Goal: Navigation & Orientation: Find specific page/section

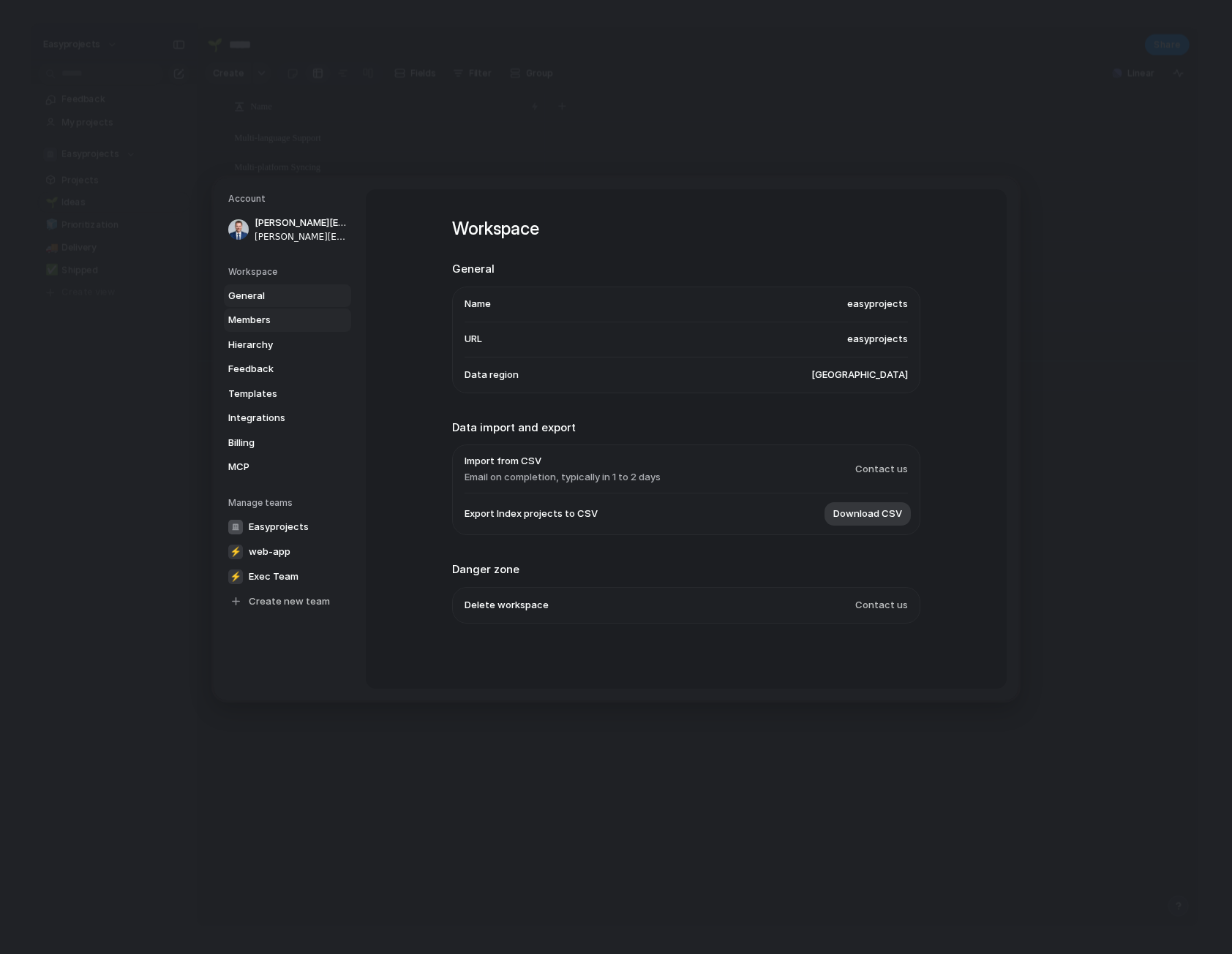
click at [294, 320] on span "Members" at bounding box center [274, 320] width 93 height 14
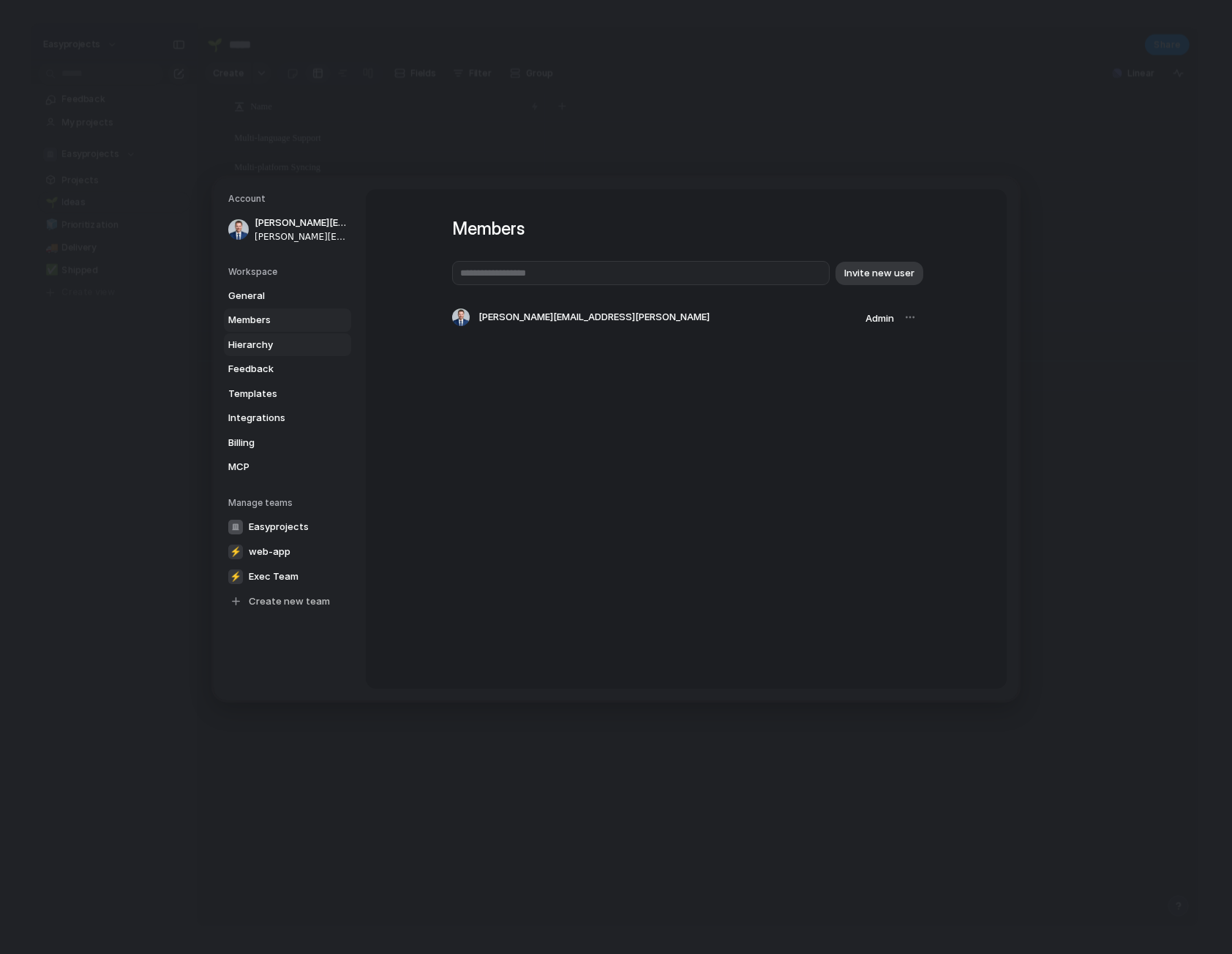
click at [290, 349] on span "Hierarchy" at bounding box center [274, 345] width 93 height 14
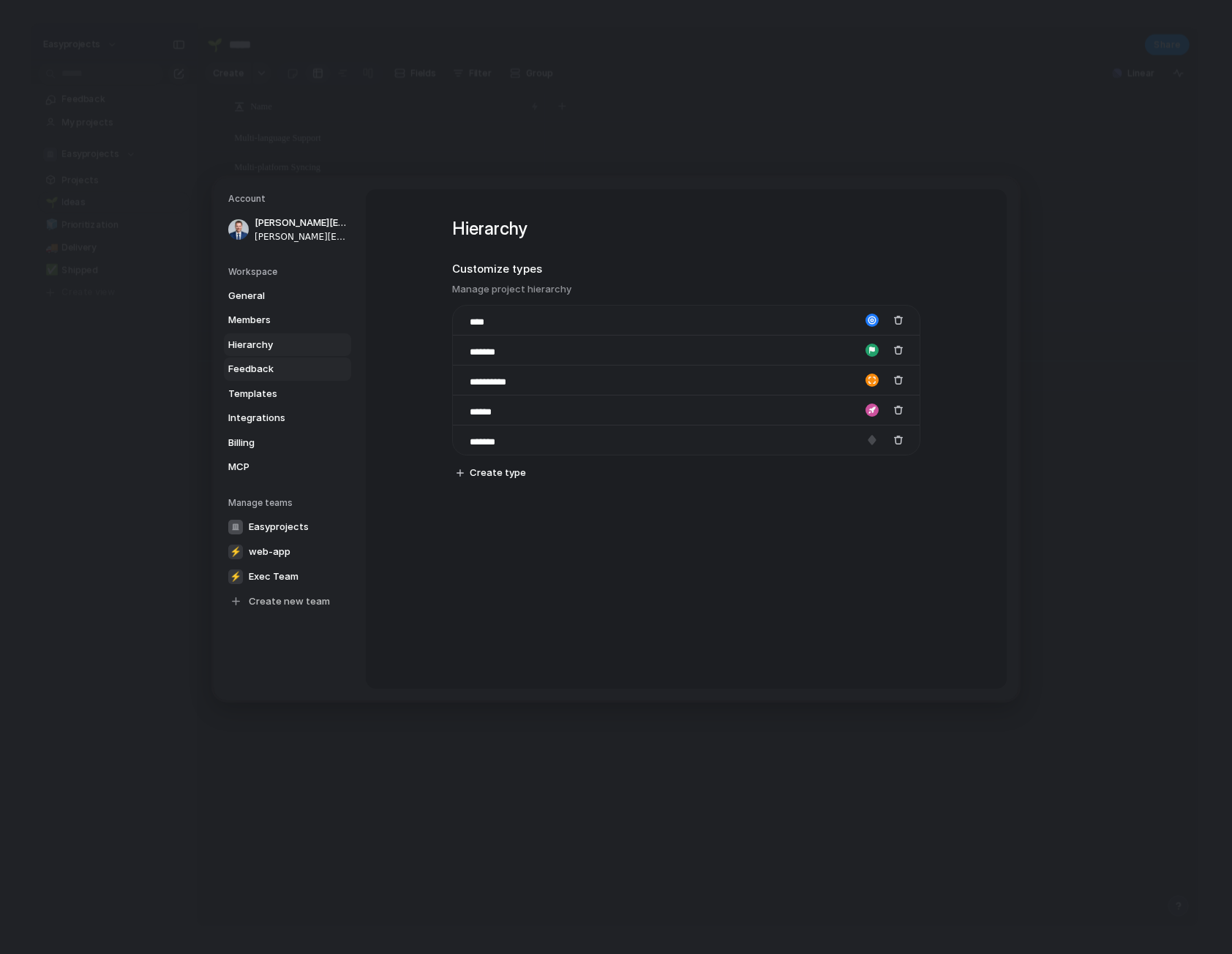
click at [290, 371] on span "Feedback" at bounding box center [274, 369] width 93 height 14
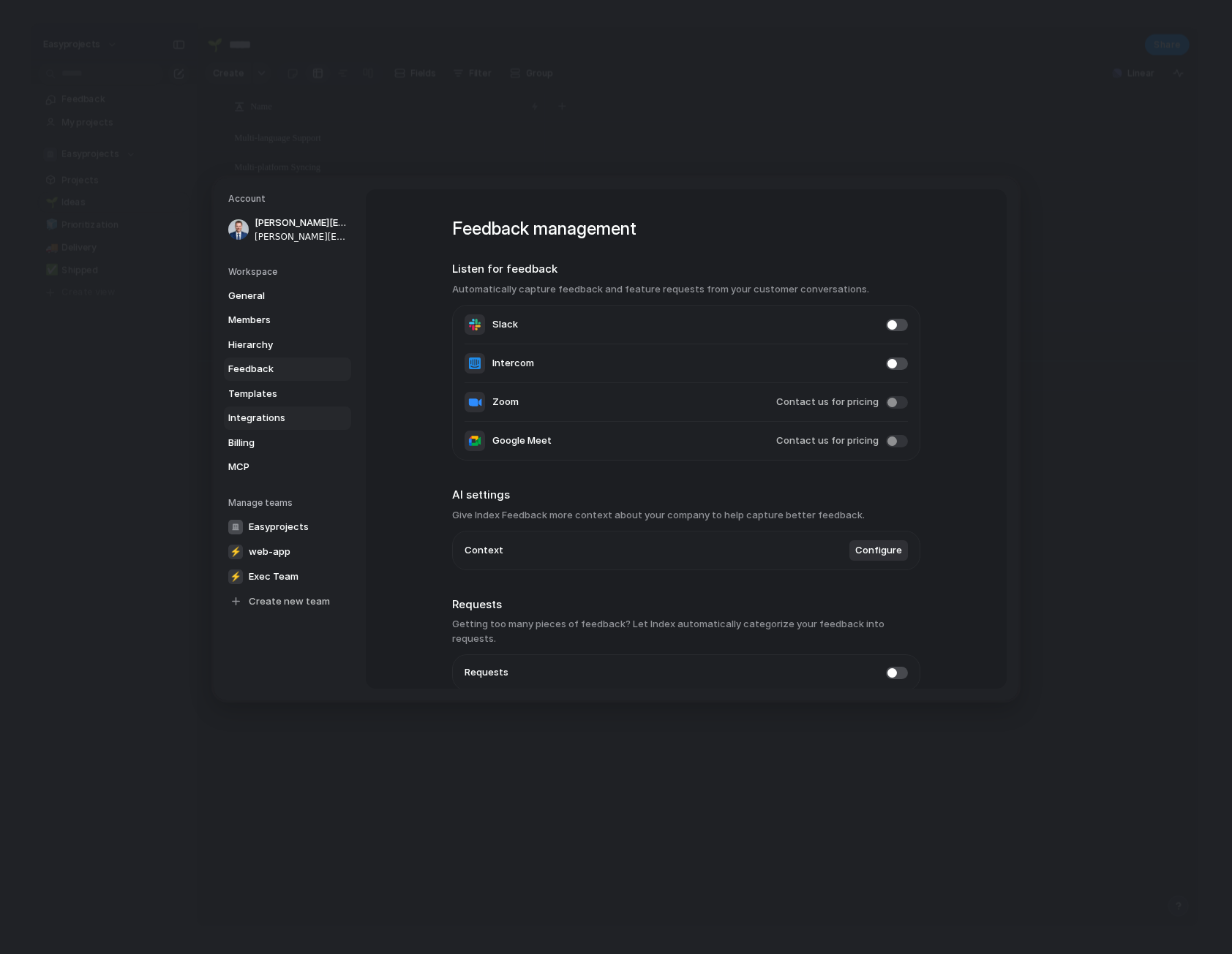
click at [271, 417] on span "Integrations" at bounding box center [274, 418] width 93 height 14
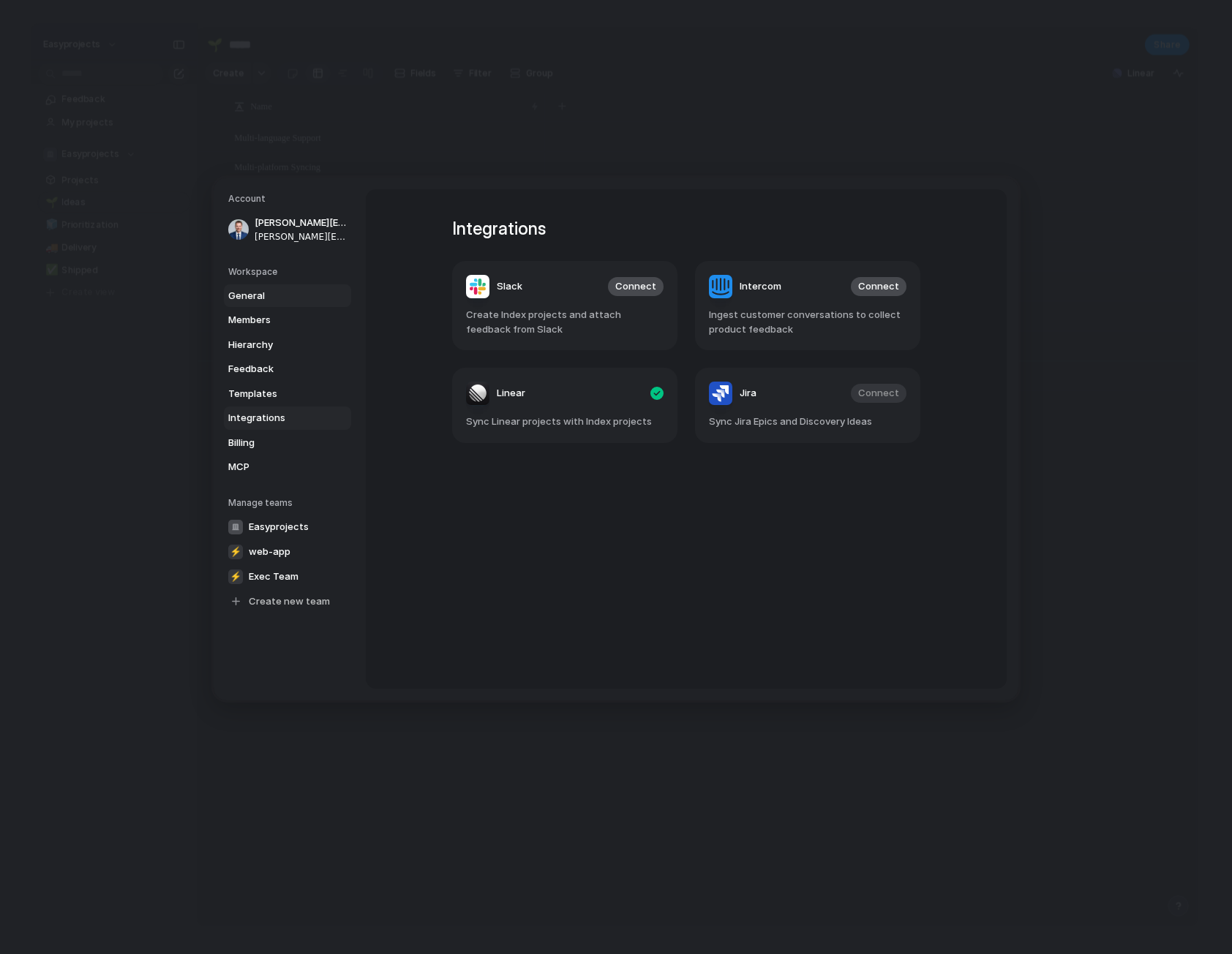
click at [263, 297] on span "General" at bounding box center [274, 295] width 93 height 14
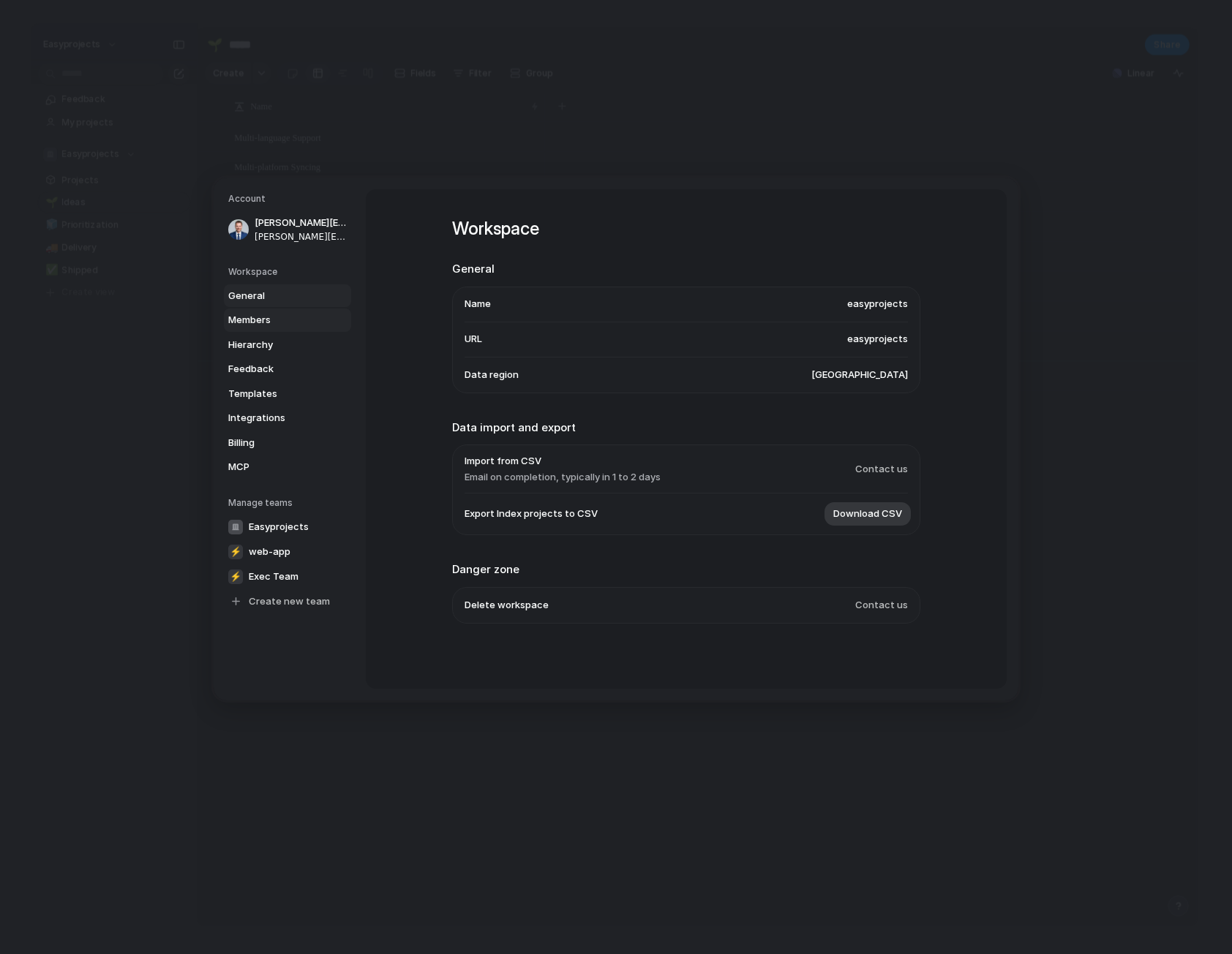
click at [264, 317] on span "Members" at bounding box center [274, 320] width 93 height 14
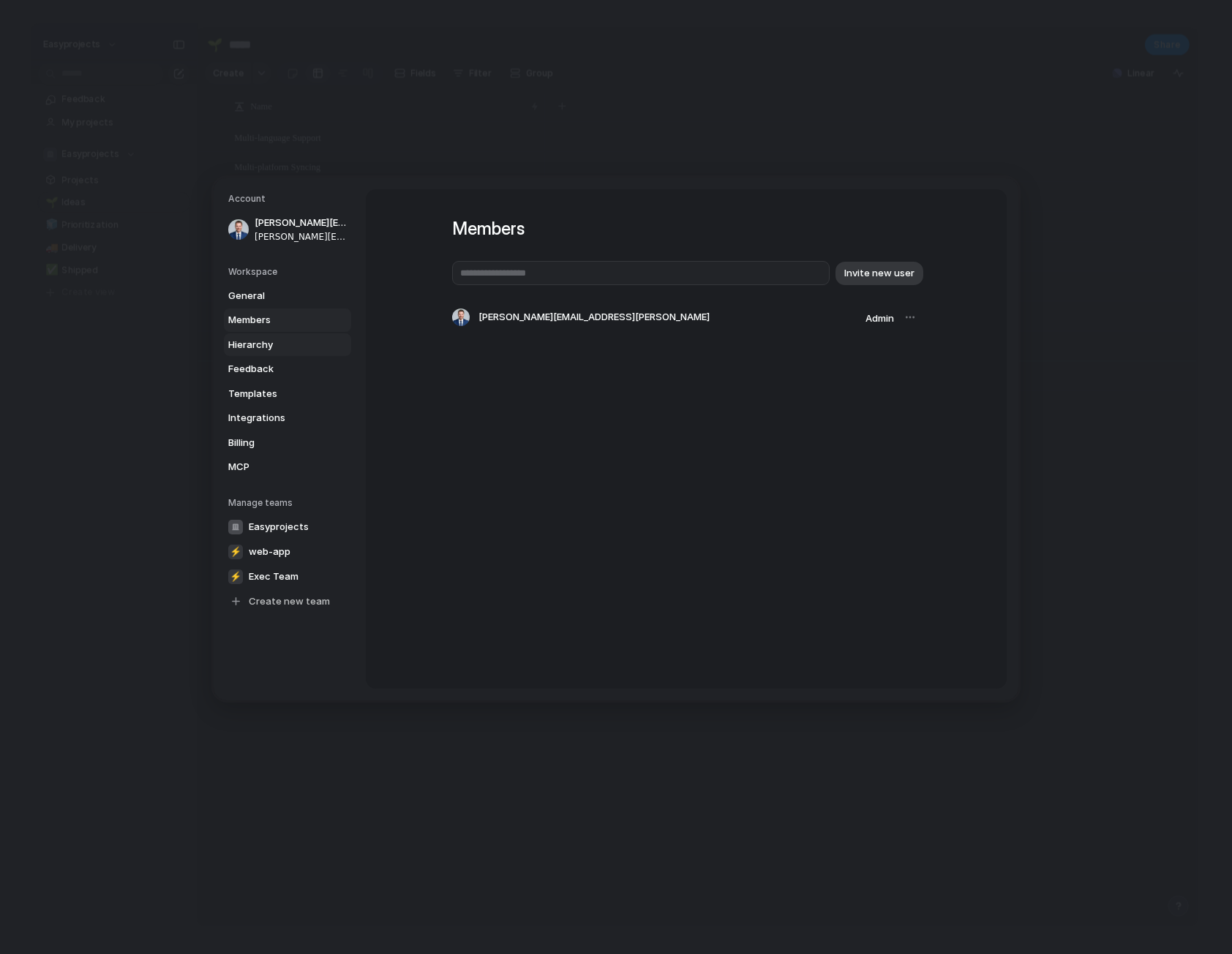
click at [271, 348] on span "Hierarchy" at bounding box center [274, 345] width 93 height 14
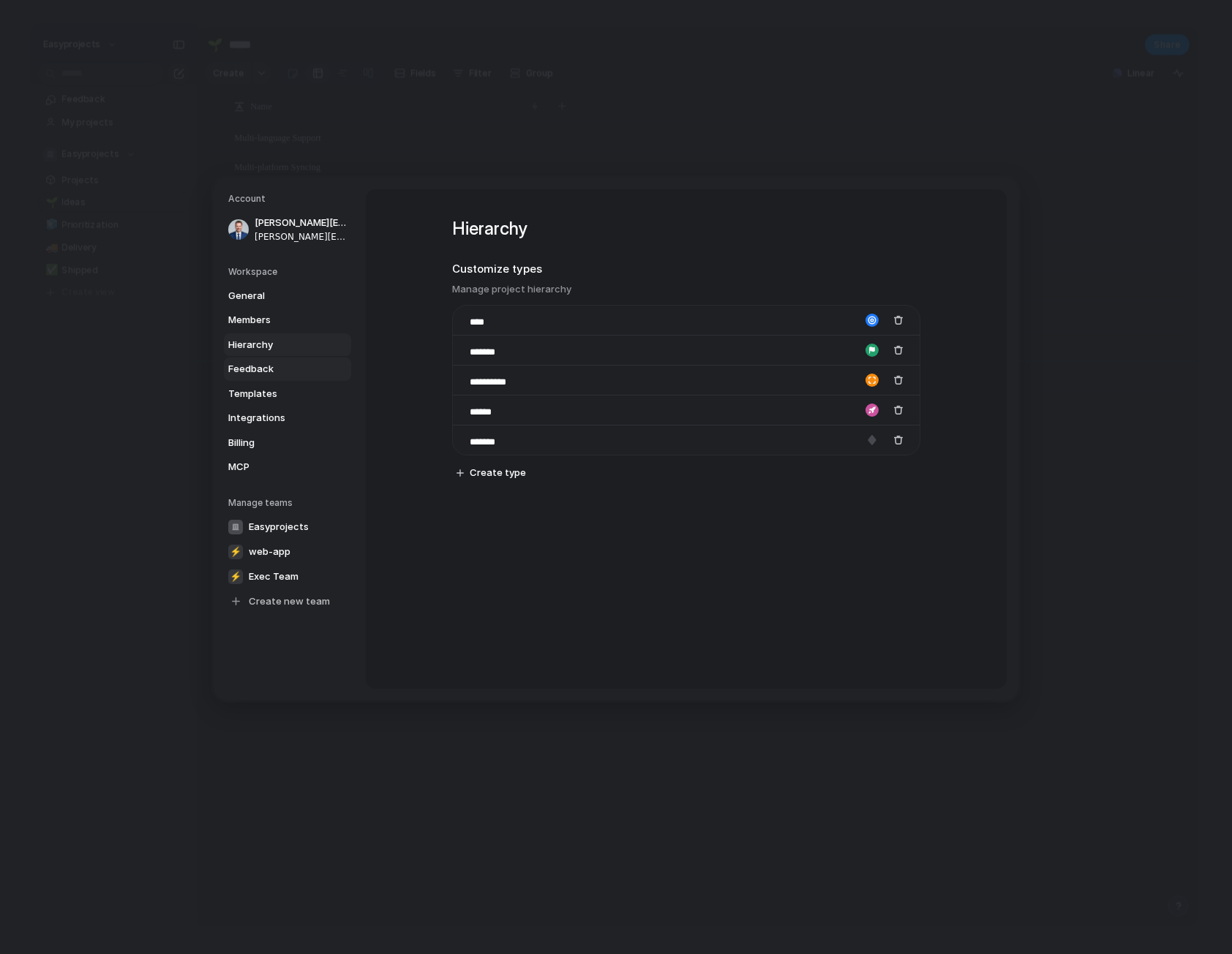
click at [278, 365] on span "Feedback" at bounding box center [274, 369] width 93 height 14
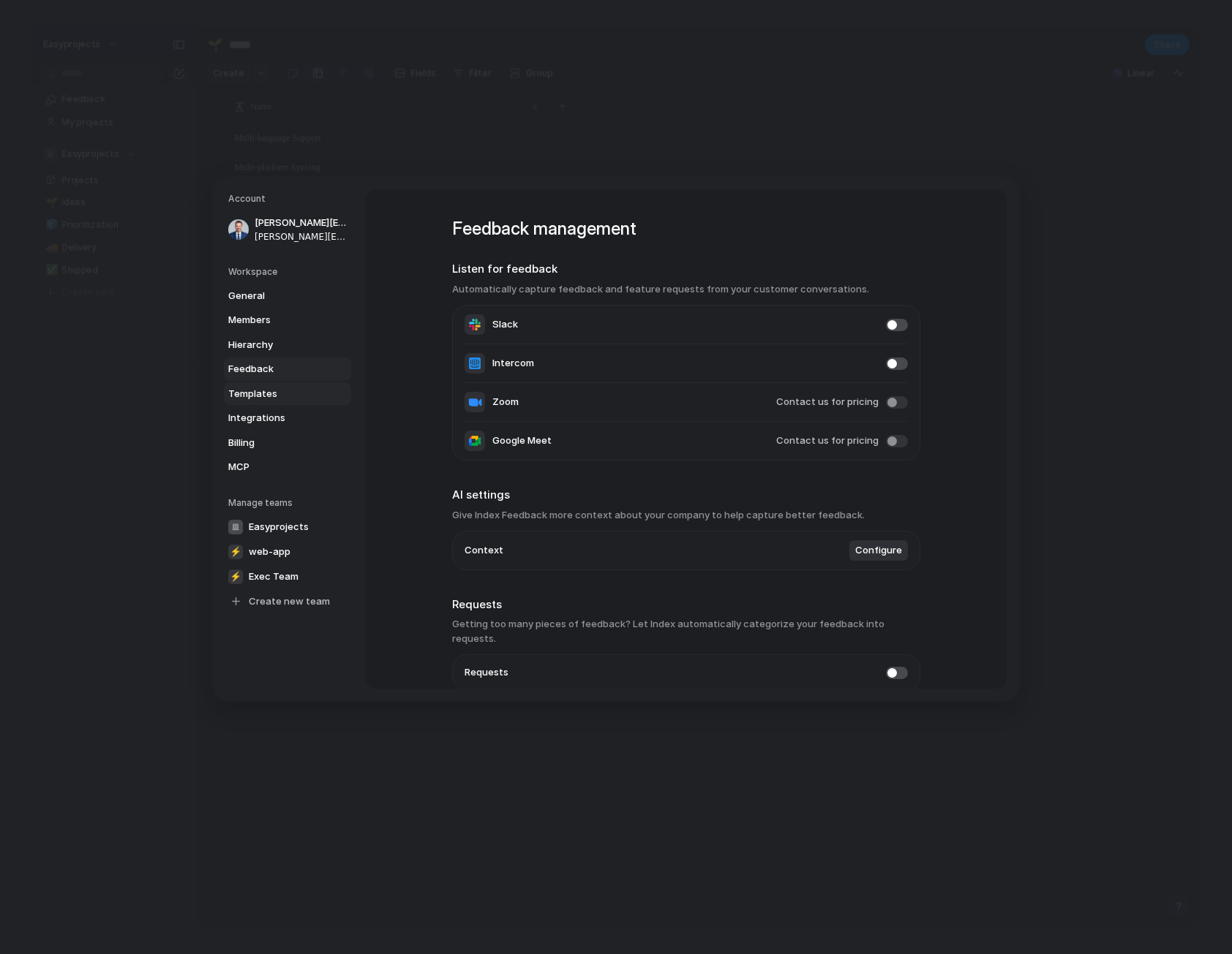
click at [282, 392] on span "Templates" at bounding box center [274, 393] width 93 height 14
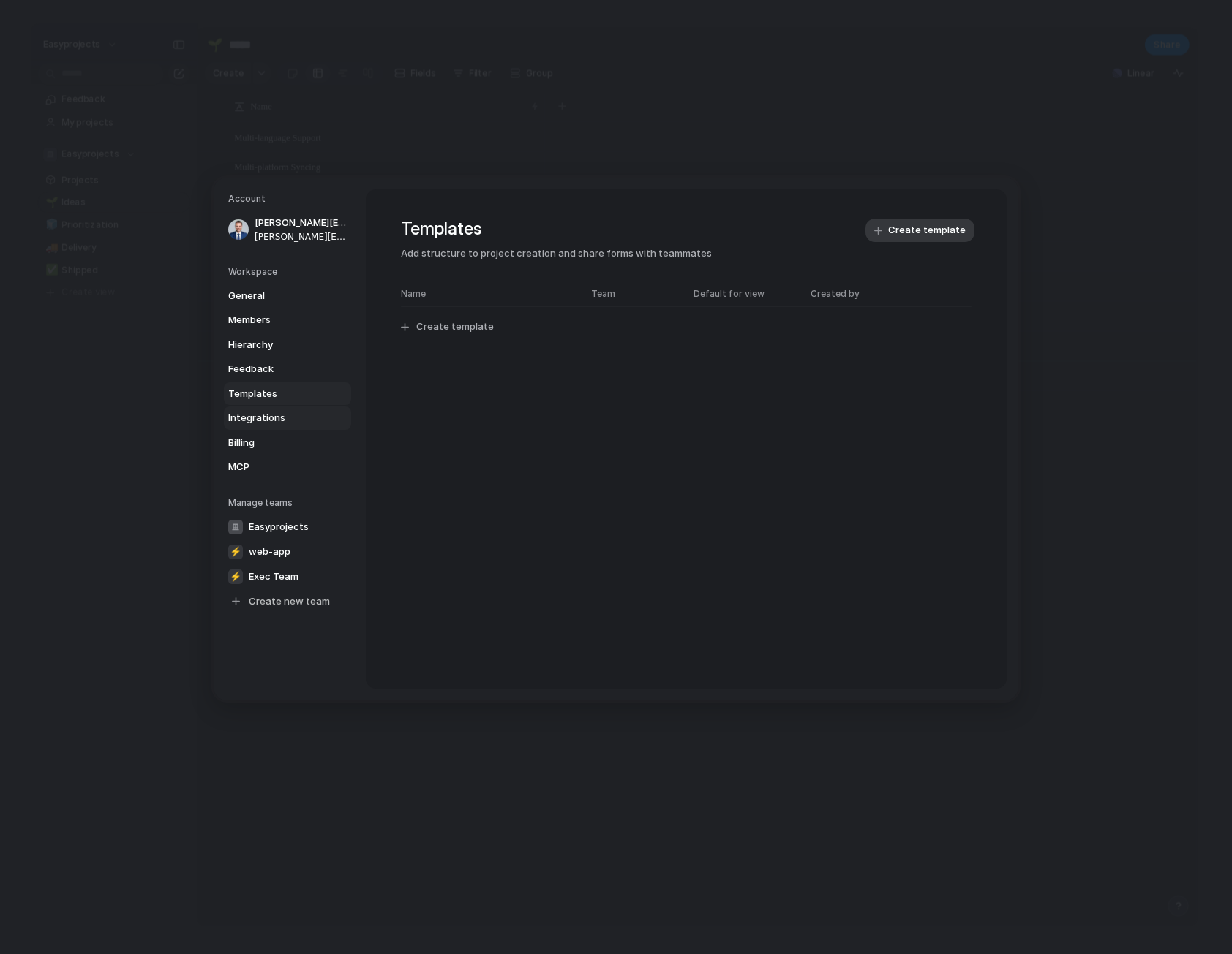
click at [287, 427] on link "Integrations" at bounding box center [288, 418] width 128 height 23
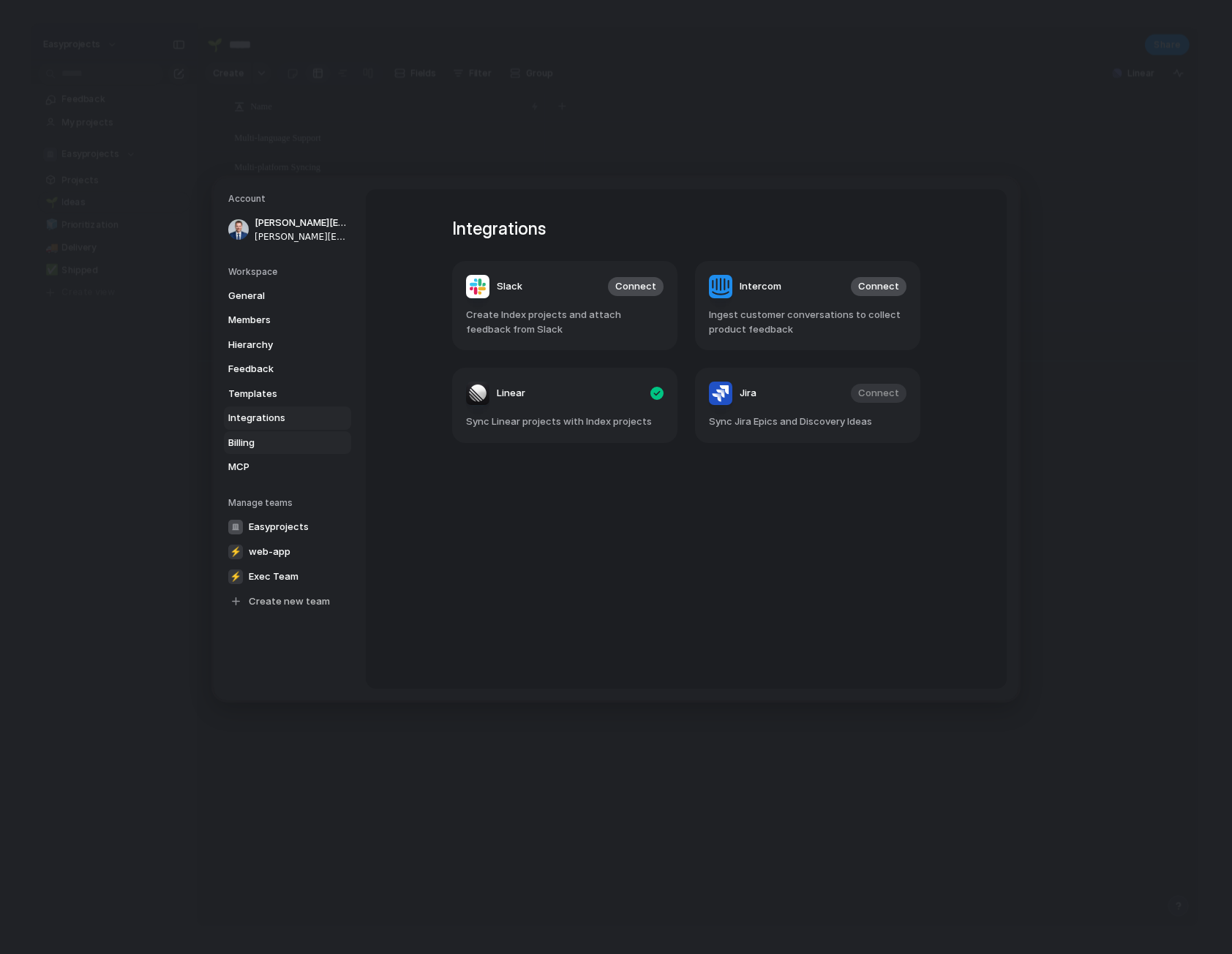
click at [282, 444] on span "Billing" at bounding box center [274, 443] width 93 height 14
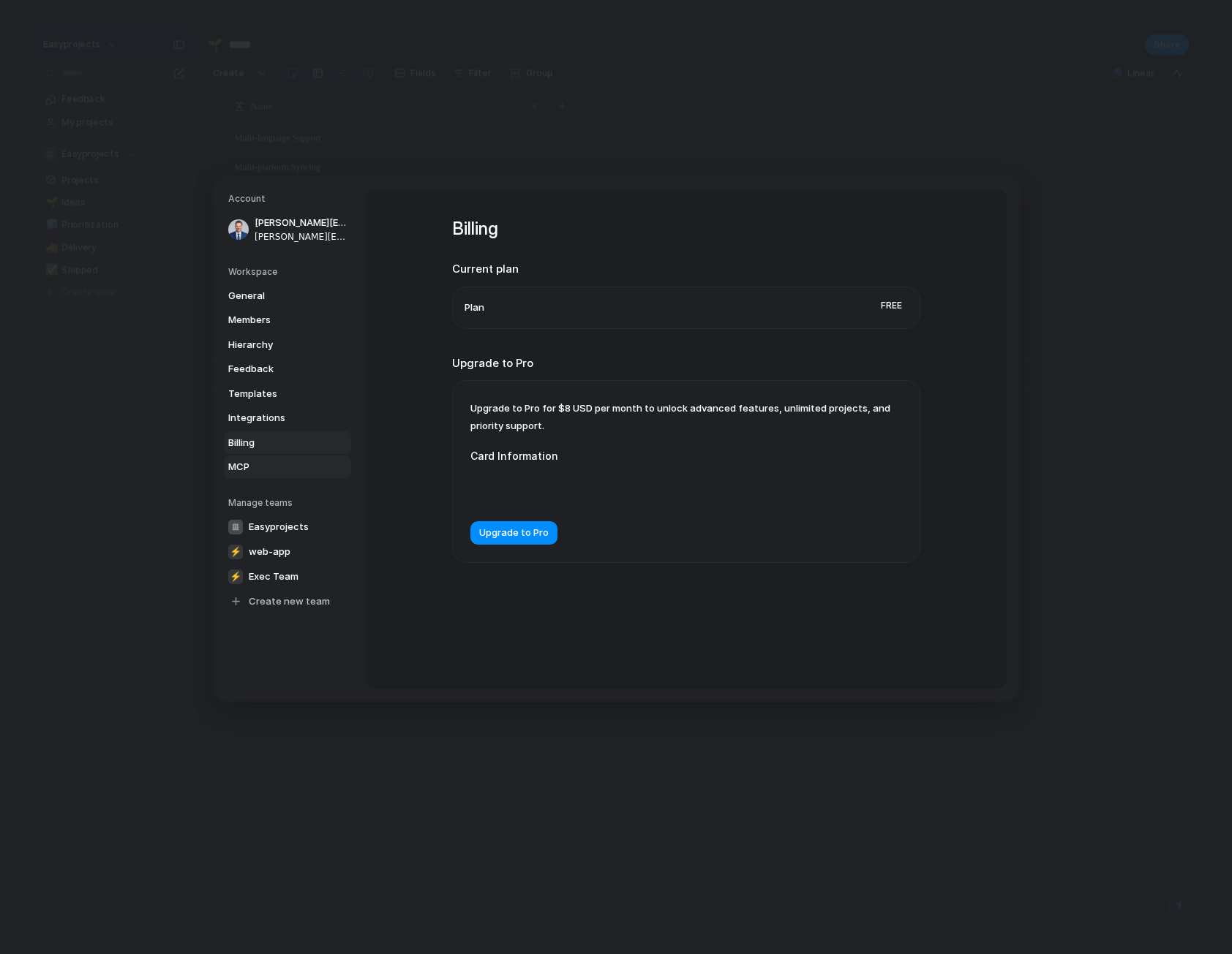
click at [284, 461] on span "MCP" at bounding box center [274, 467] width 93 height 14
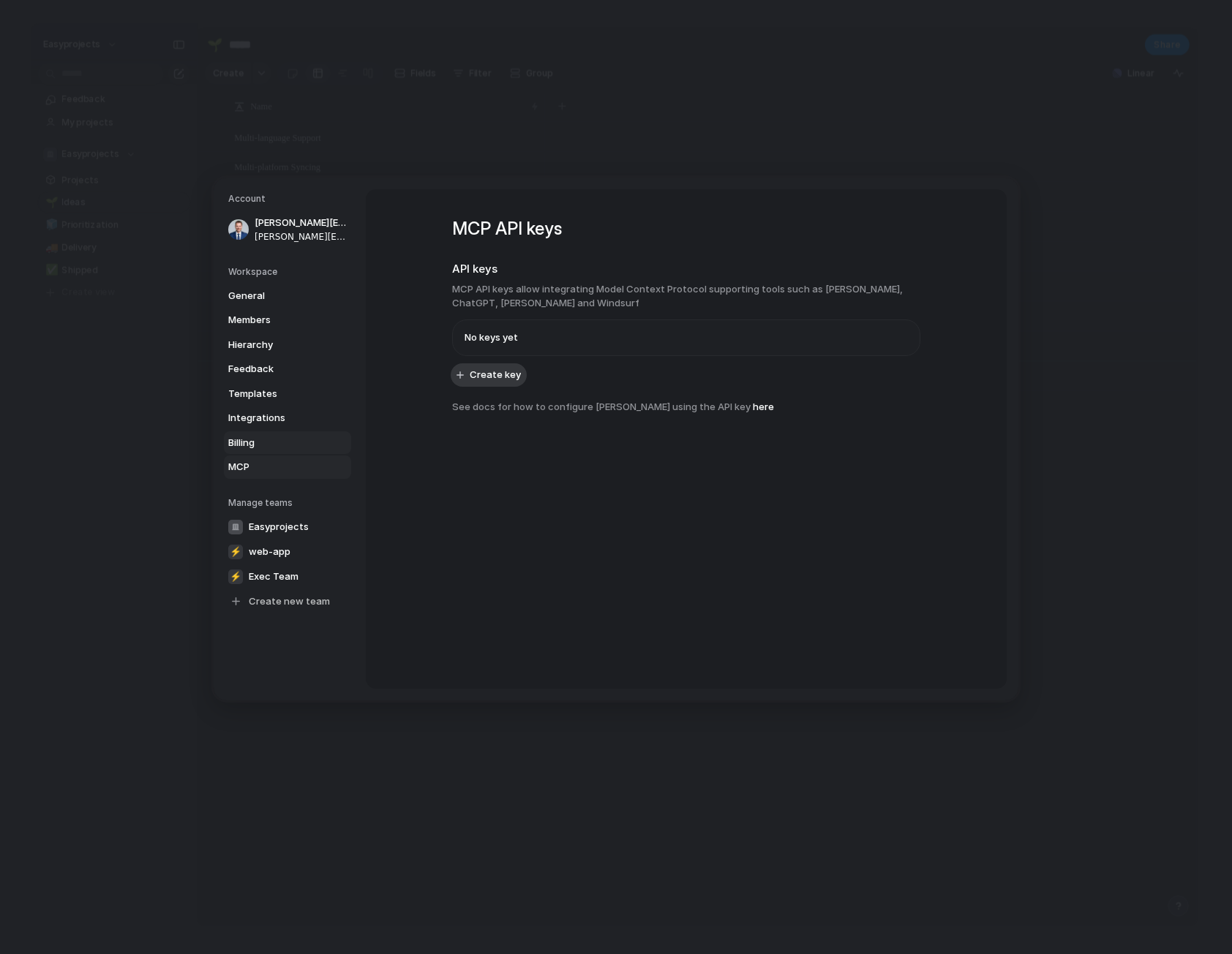
click at [294, 431] on link "Billing" at bounding box center [288, 442] width 128 height 23
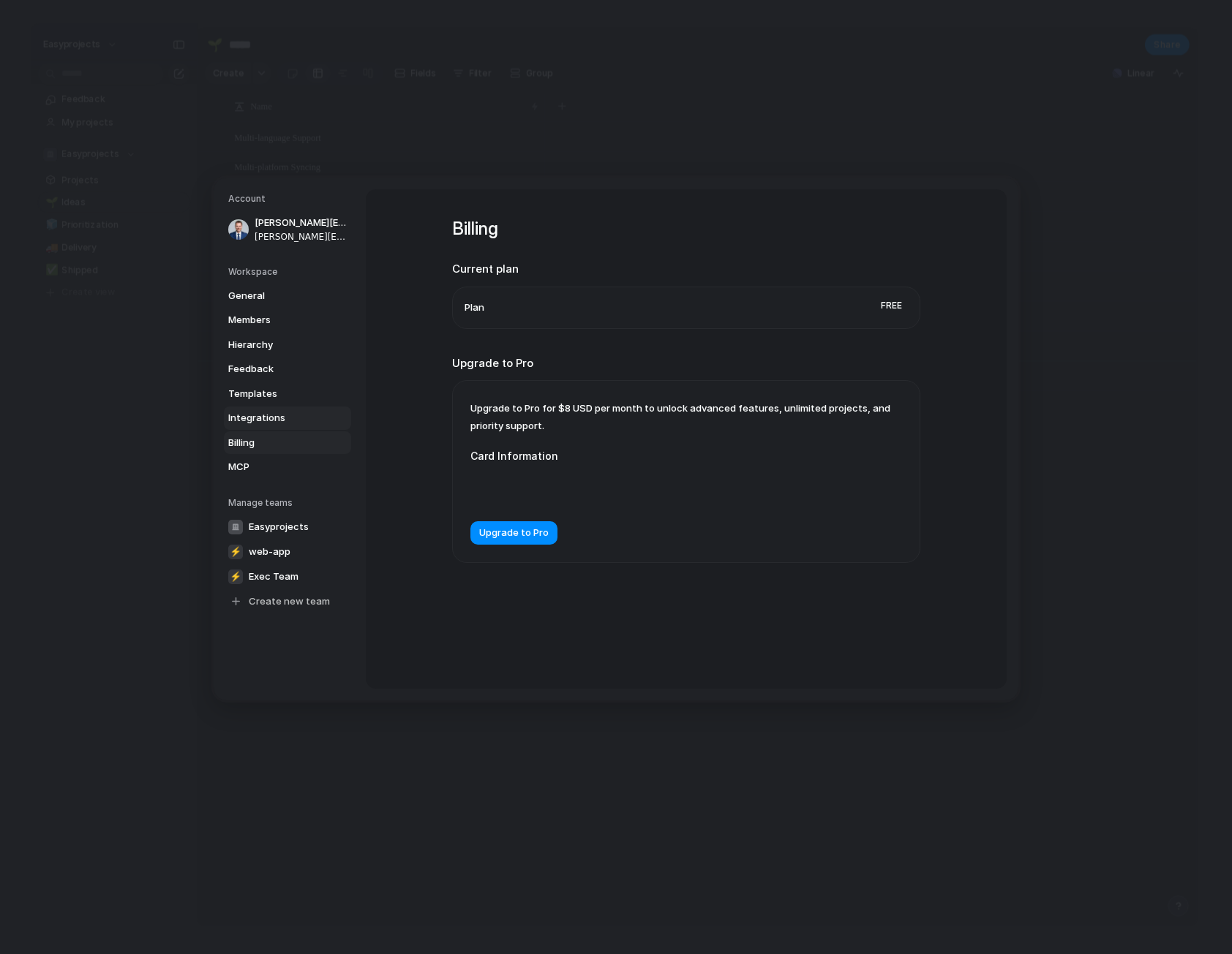
click at [298, 422] on span "Integrations" at bounding box center [274, 418] width 93 height 14
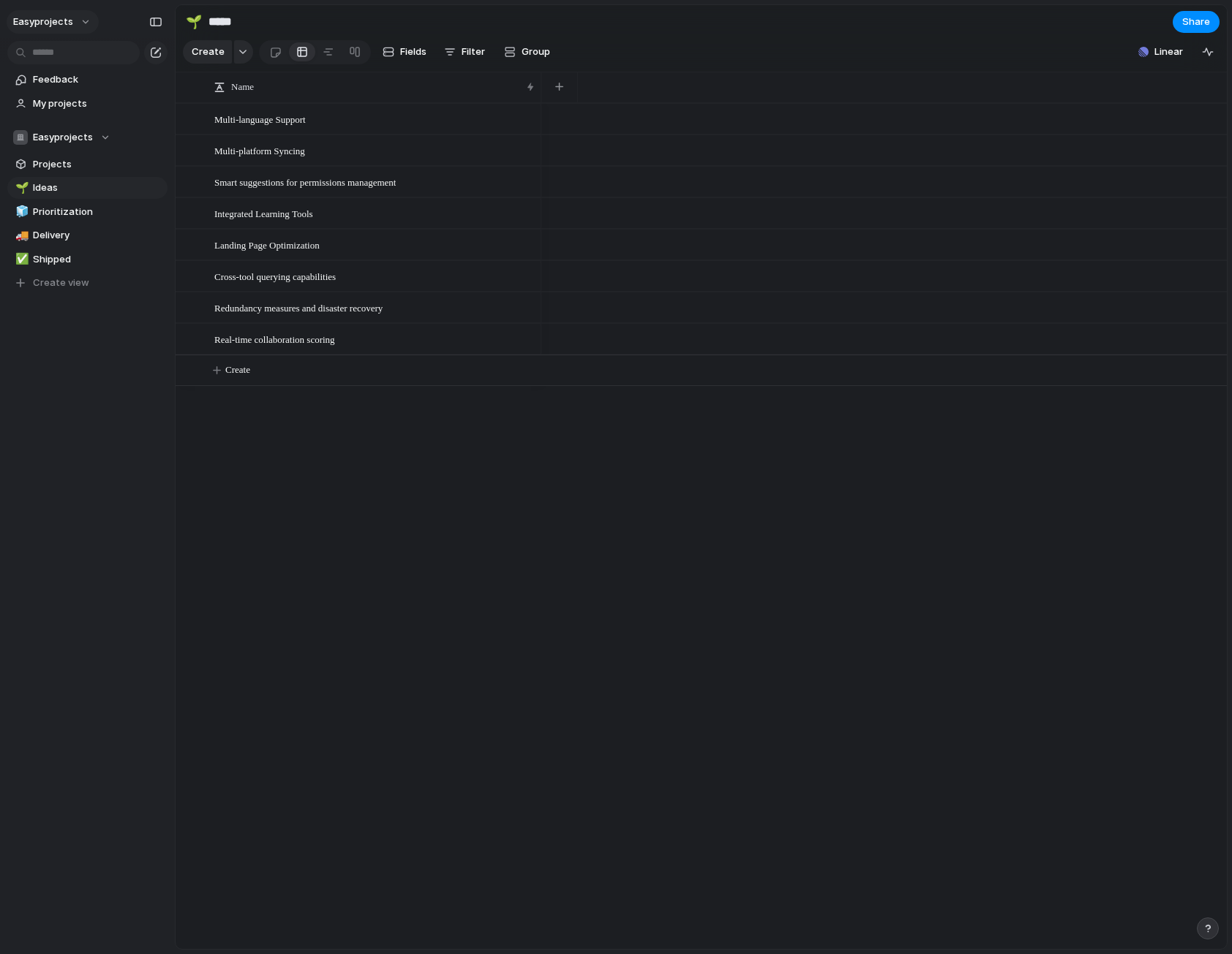
click at [80, 22] on button "easyprojects" at bounding box center [53, 22] width 93 height 23
click at [58, 81] on span "Invite members" at bounding box center [69, 78] width 70 height 14
click at [80, 29] on button "easyprojects" at bounding box center [53, 22] width 93 height 23
click at [70, 54] on span "Settings" at bounding box center [53, 55] width 40 height 14
click at [85, 22] on button "easyprojects" at bounding box center [53, 22] width 93 height 23
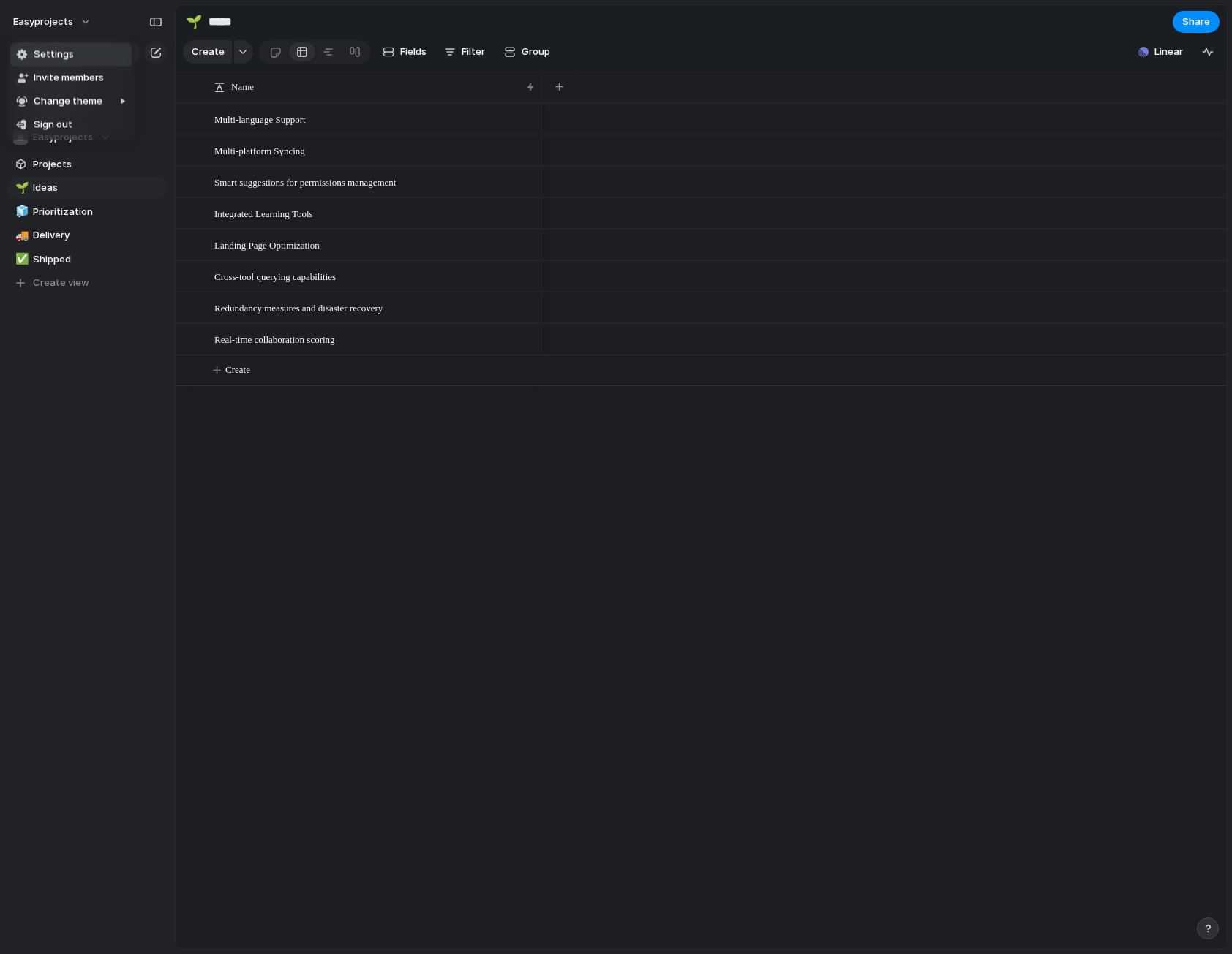
click at [60, 51] on span "Settings" at bounding box center [53, 55] width 40 height 14
